Goal: Task Accomplishment & Management: Manage account settings

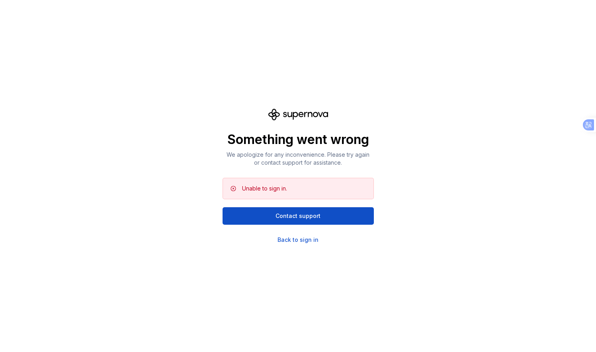
click at [268, 191] on div "Unable to sign in." at bounding box center [264, 189] width 45 height 8
click at [290, 241] on div "Back to sign in" at bounding box center [297, 240] width 41 height 8
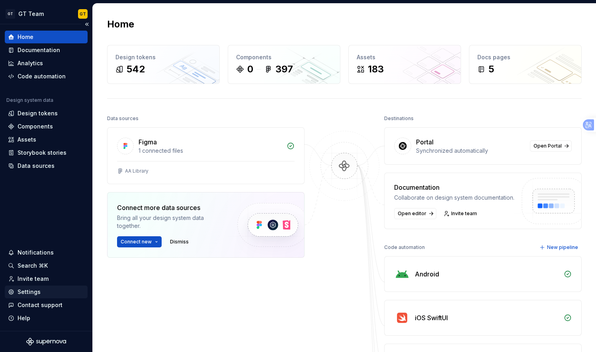
click at [31, 290] on div "Settings" at bounding box center [29, 292] width 23 height 8
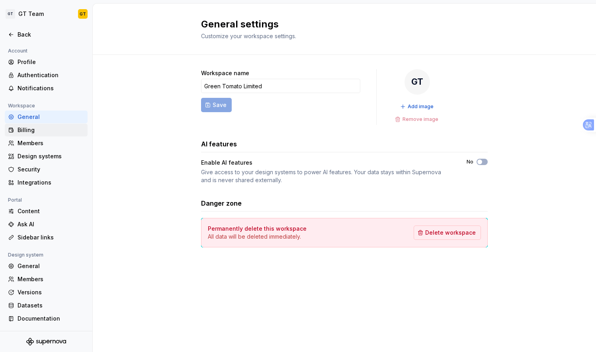
click at [29, 131] on div "Billing" at bounding box center [51, 130] width 67 height 8
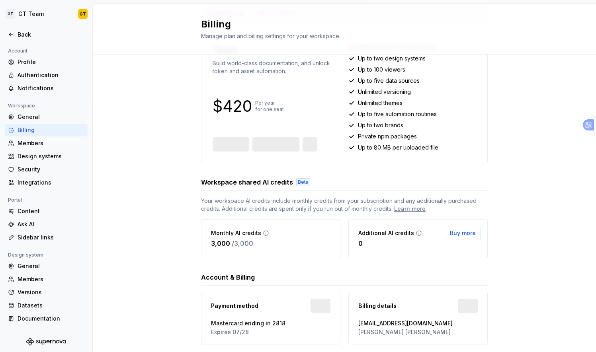
scroll to position [118, 0]
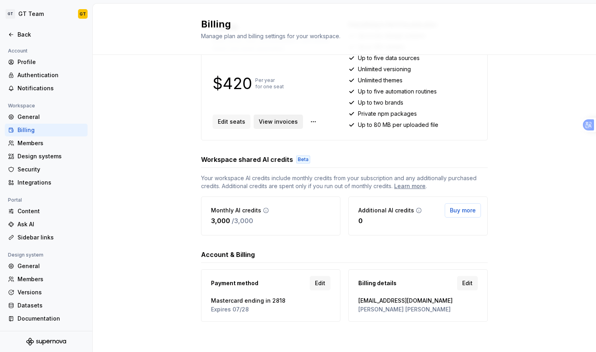
click at [284, 125] on span "View invoices" at bounding box center [278, 122] width 39 height 8
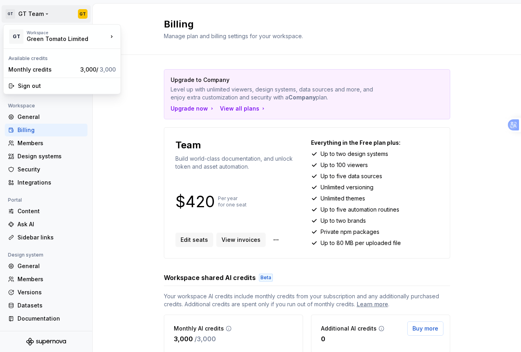
click at [17, 14] on html "GT GT Team GT Back Account Profile Authentication Notifications Workspace Gener…" at bounding box center [260, 176] width 521 height 352
click at [29, 87] on div "Sign out" at bounding box center [67, 86] width 98 height 8
